Goal: Check status: Check status

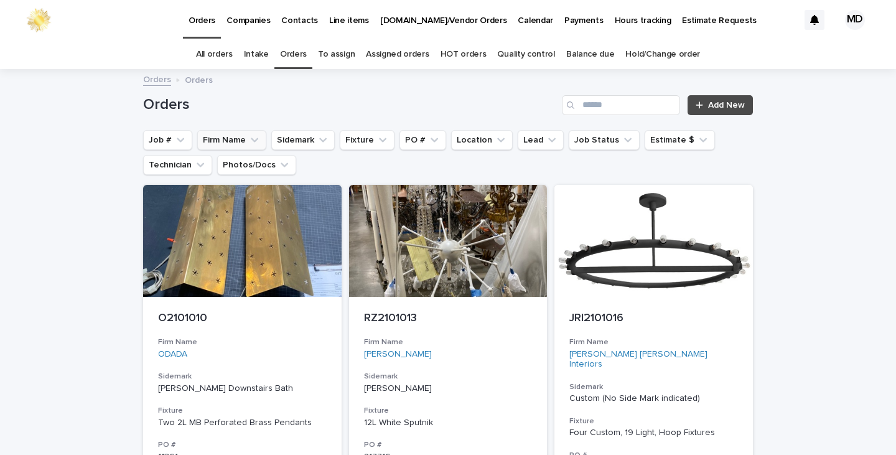
click at [220, 139] on button "Firm Name" at bounding box center [231, 140] width 69 height 20
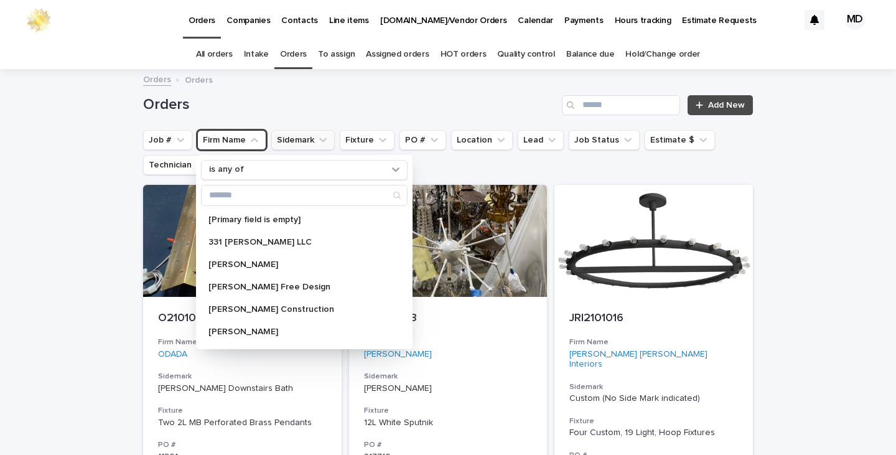
click at [283, 142] on button "Sidemark" at bounding box center [302, 140] width 63 height 20
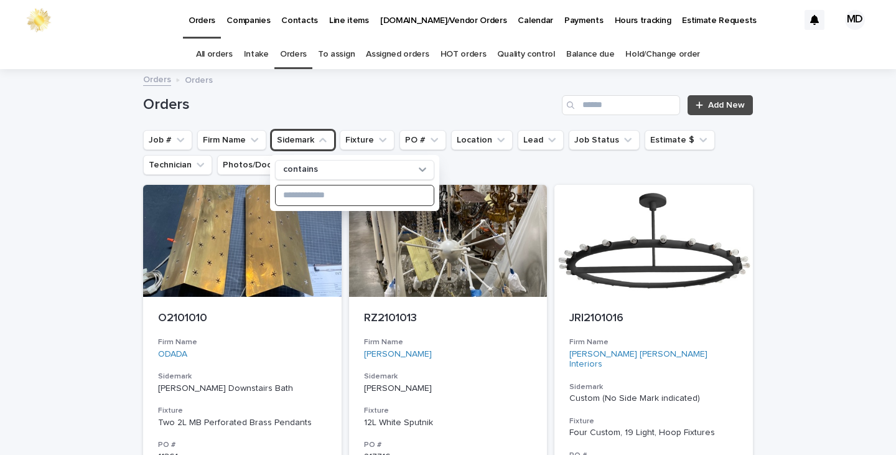
click at [294, 194] on input at bounding box center [355, 195] width 158 height 20
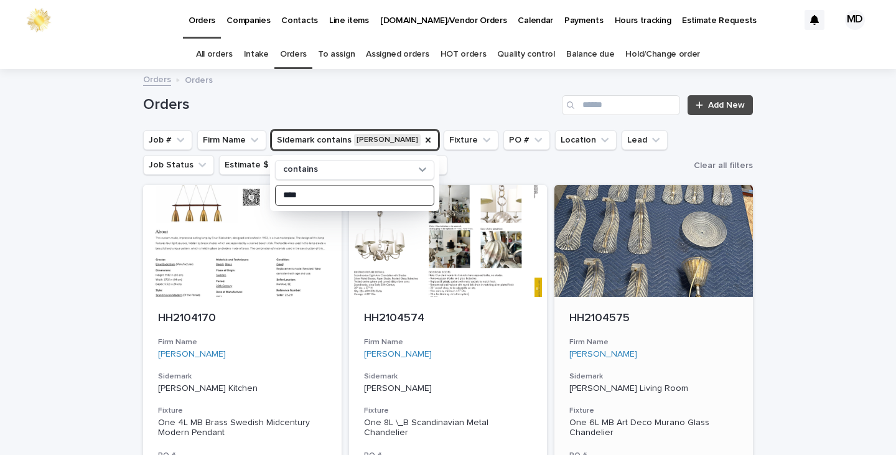
type input "****"
click at [632, 243] on div at bounding box center [654, 241] width 199 height 112
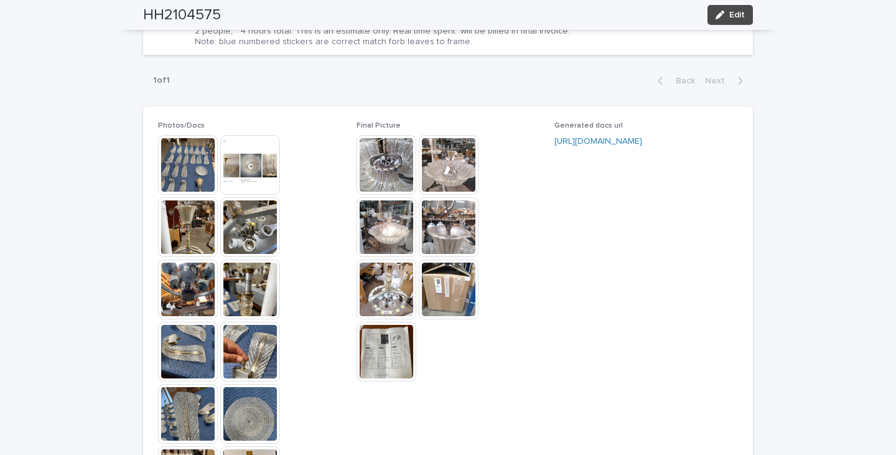
scroll to position [1183, 0]
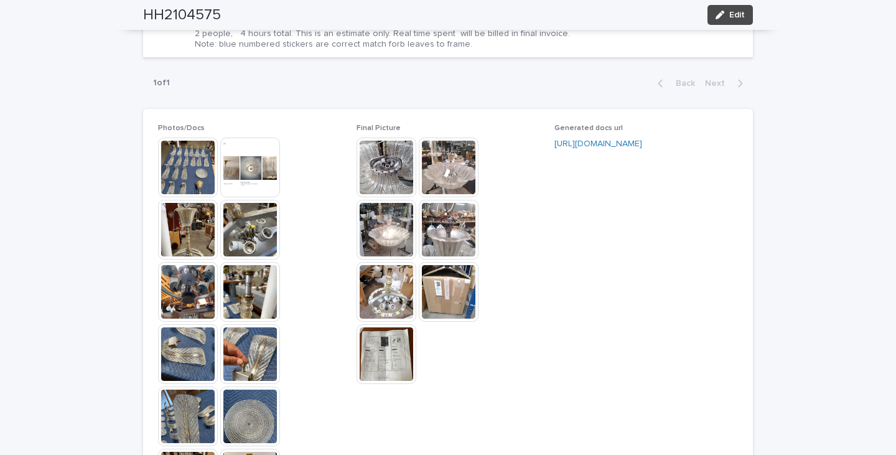
click at [441, 169] on img at bounding box center [449, 168] width 60 height 60
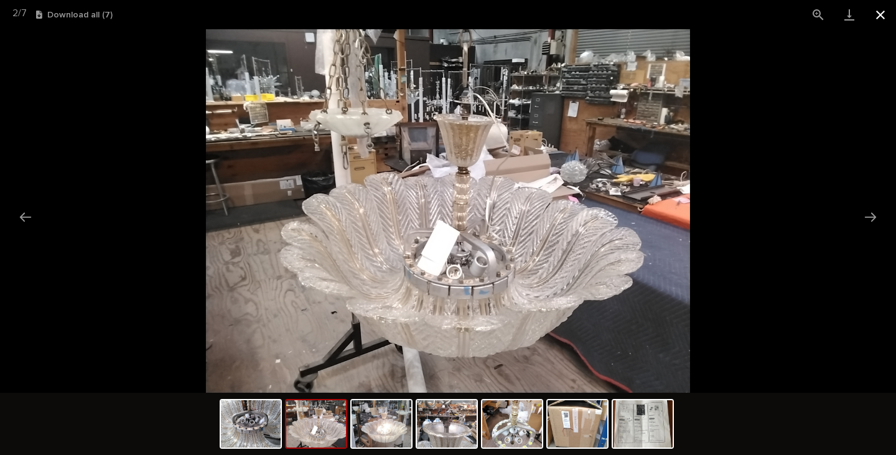
click at [881, 12] on button "Close gallery" at bounding box center [880, 14] width 31 height 29
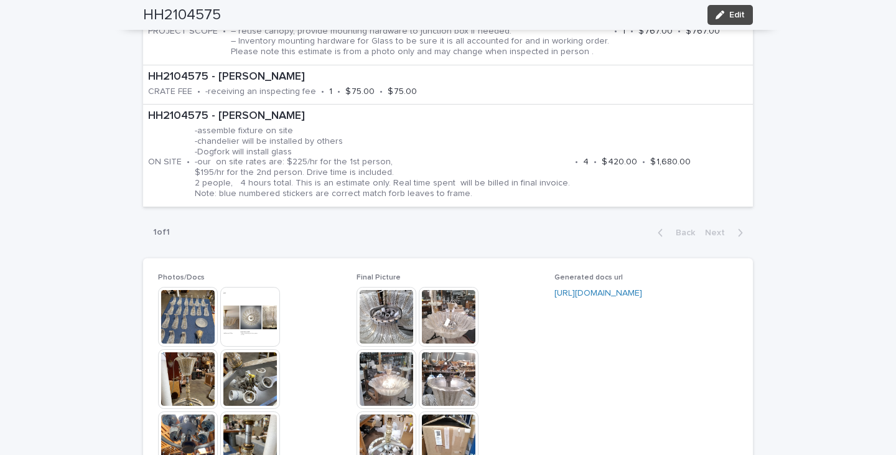
scroll to position [996, 0]
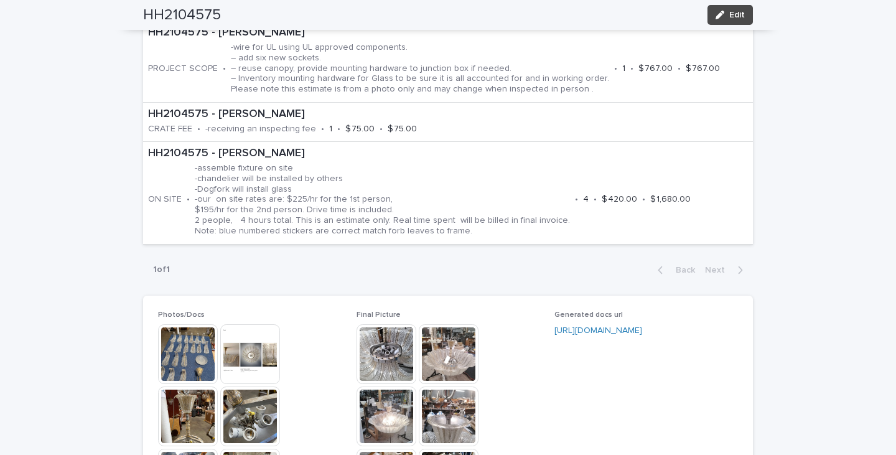
click at [397, 348] on img at bounding box center [387, 354] width 60 height 60
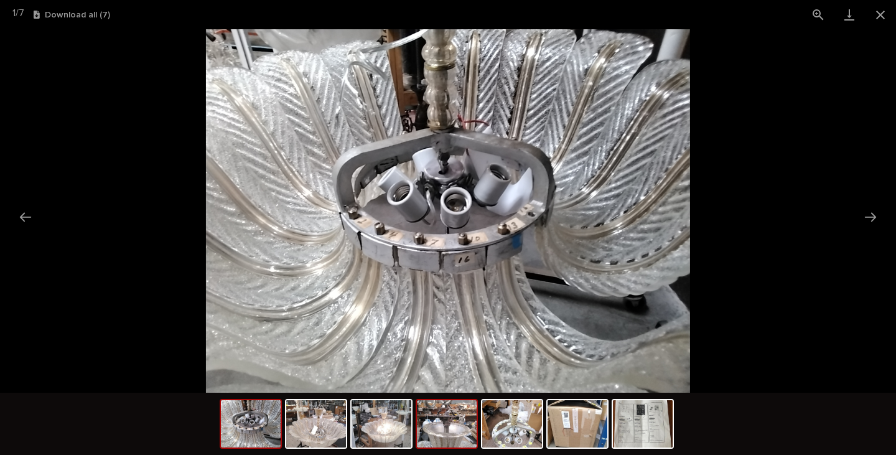
click at [464, 424] on img at bounding box center [447, 423] width 60 height 47
